Goal: Share content

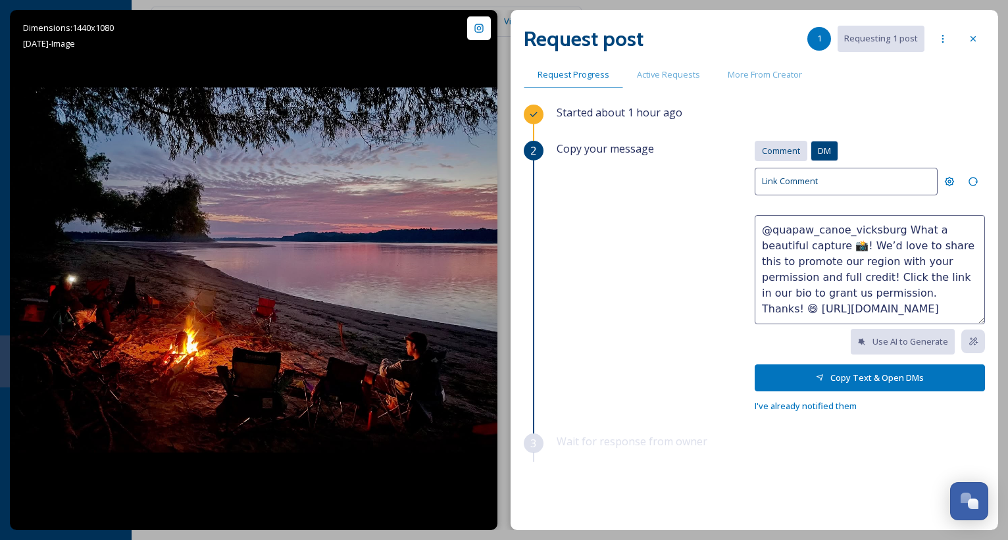
click at [774, 152] on span "Comment" at bounding box center [781, 151] width 38 height 12
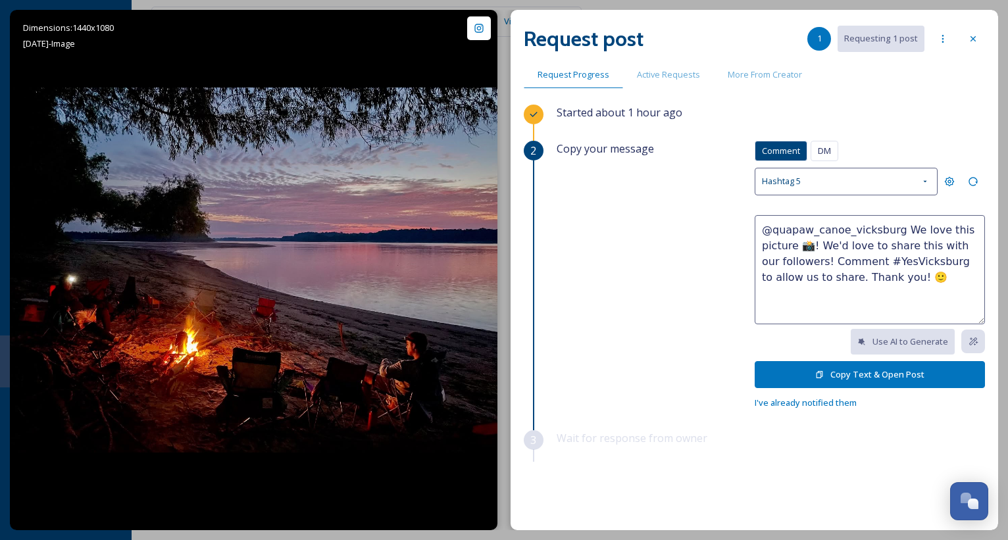
click at [855, 372] on button "Copy Text & Open Post" at bounding box center [870, 374] width 230 height 27
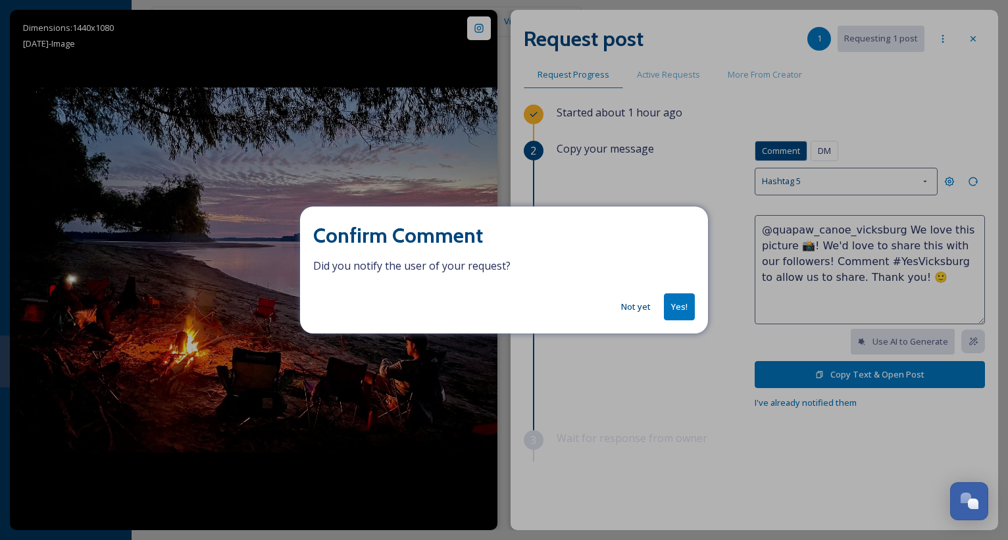
click at [684, 307] on button "Yes!" at bounding box center [679, 306] width 31 height 27
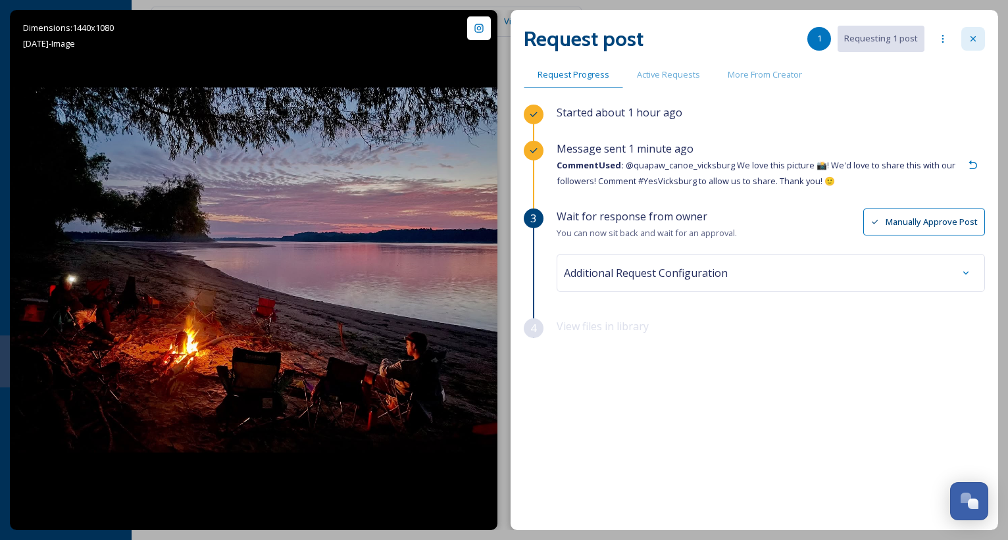
click at [974, 41] on icon at bounding box center [973, 39] width 11 height 11
